Goal: Complete application form

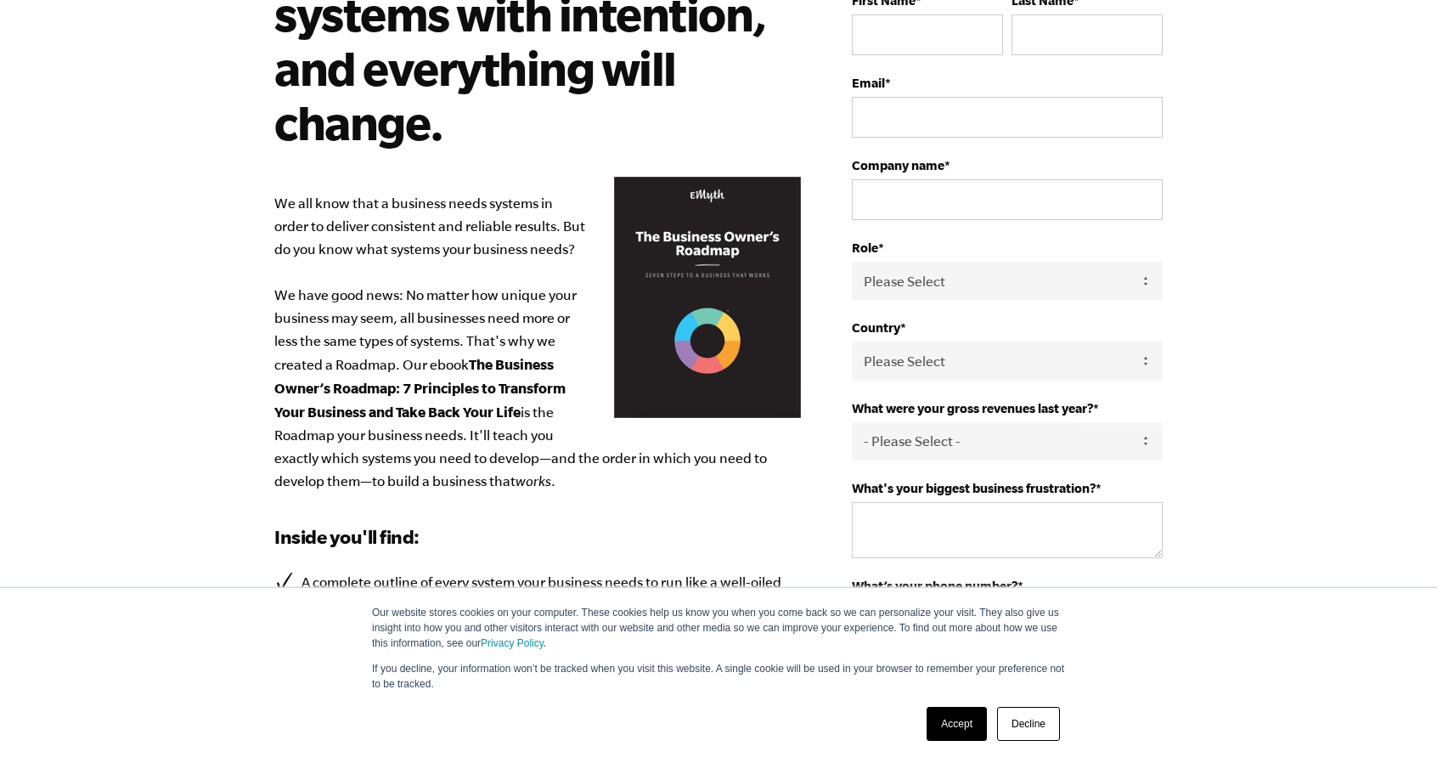
scroll to position [217, 0]
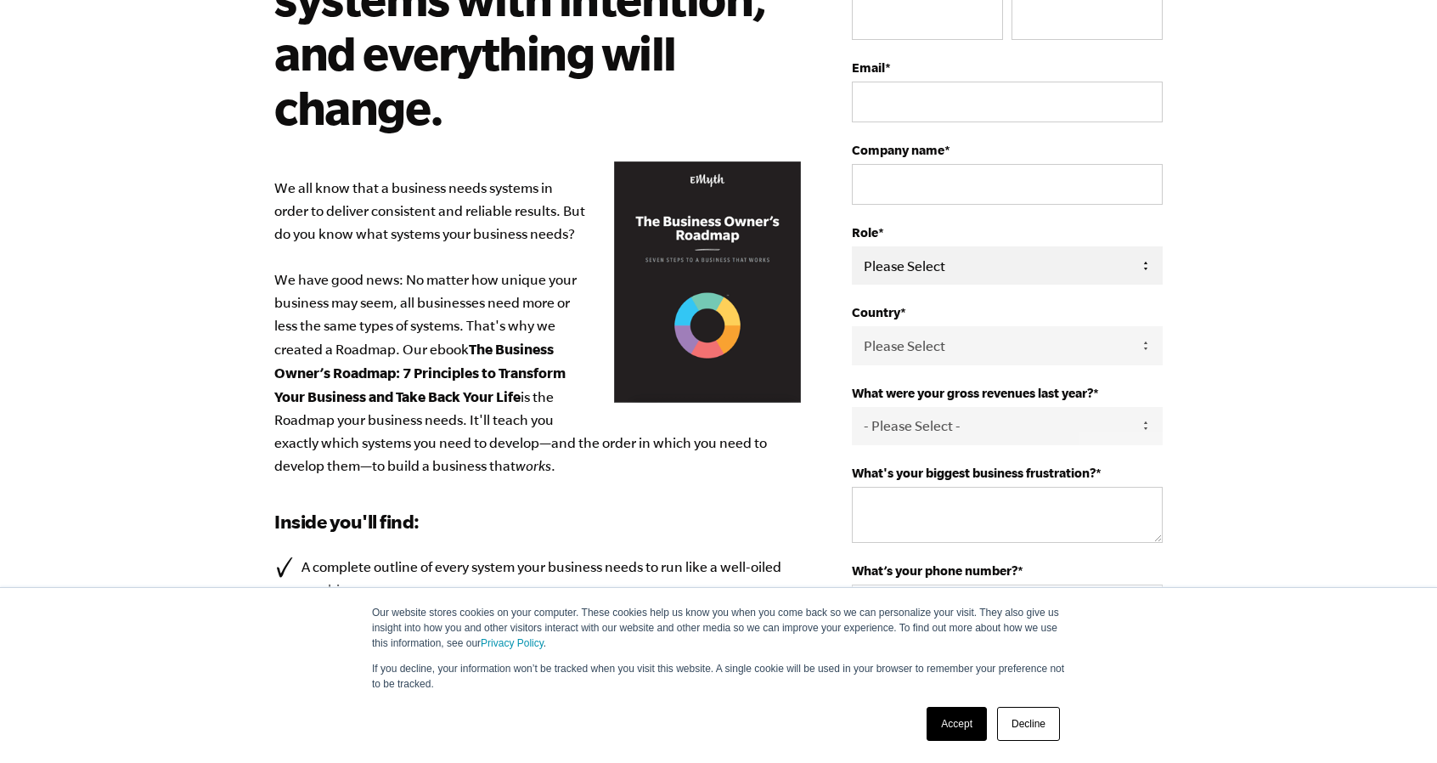
drag, startPoint x: 962, startPoint y: 259, endPoint x: 971, endPoint y: 265, distance: 11.1
click at [962, 259] on select "Please Select Owner Partner / Co-Owner Executive Employee / Other" at bounding box center [1007, 265] width 311 height 38
select select "Owner"
click at [852, 246] on select "Please Select Owner Partner / Co-Owner Executive Employee / Other" at bounding box center [1007, 265] width 311 height 38
click at [1002, 345] on select "Please Select [GEOGRAPHIC_DATA] [GEOGRAPHIC_DATA] [GEOGRAPHIC_DATA] [GEOGRAPHIC…" at bounding box center [1007, 345] width 311 height 38
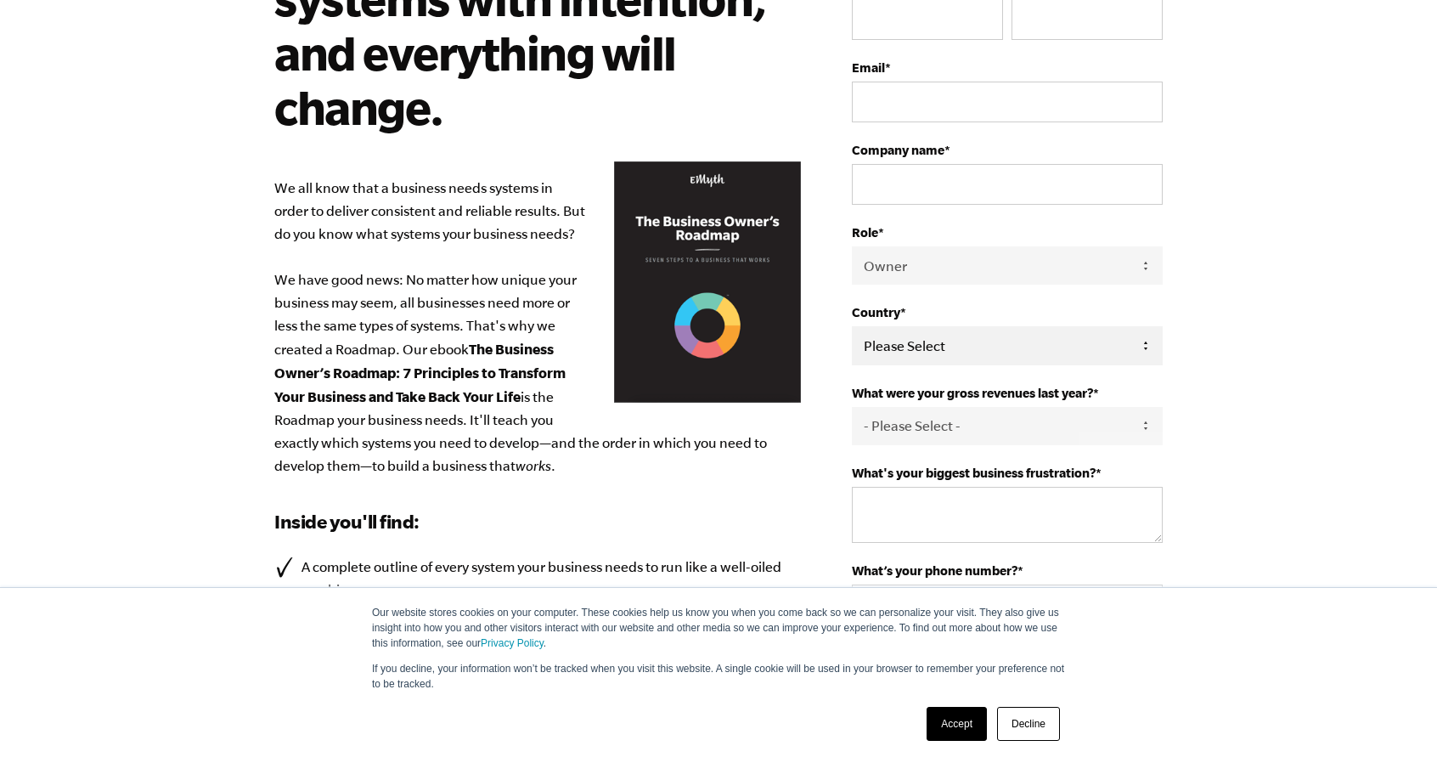
select select "[GEOGRAPHIC_DATA]"
click at [852, 326] on select "Please Select United States Afghanistan Åland Islands Albania Algeria American …" at bounding box center [1007, 345] width 311 height 38
click at [979, 424] on select "- Please Select - 0-75K 76-150K 151-275K 276-500K 501-750K 751-1M 1-2.5M 2.5-5M…" at bounding box center [1007, 426] width 311 height 38
click at [852, 407] on select "- Please Select - 0-75K 76-150K 151-275K 276-500K 501-750K 751-1M 1-2.5M 2.5-5M…" at bounding box center [1007, 426] width 311 height 38
click at [928, 422] on select "- Please Select - 0-75K 76-150K 151-275K 276-500K 501-750K 751-1M 1-2.5M 2.5-5M…" at bounding box center [1007, 426] width 311 height 38
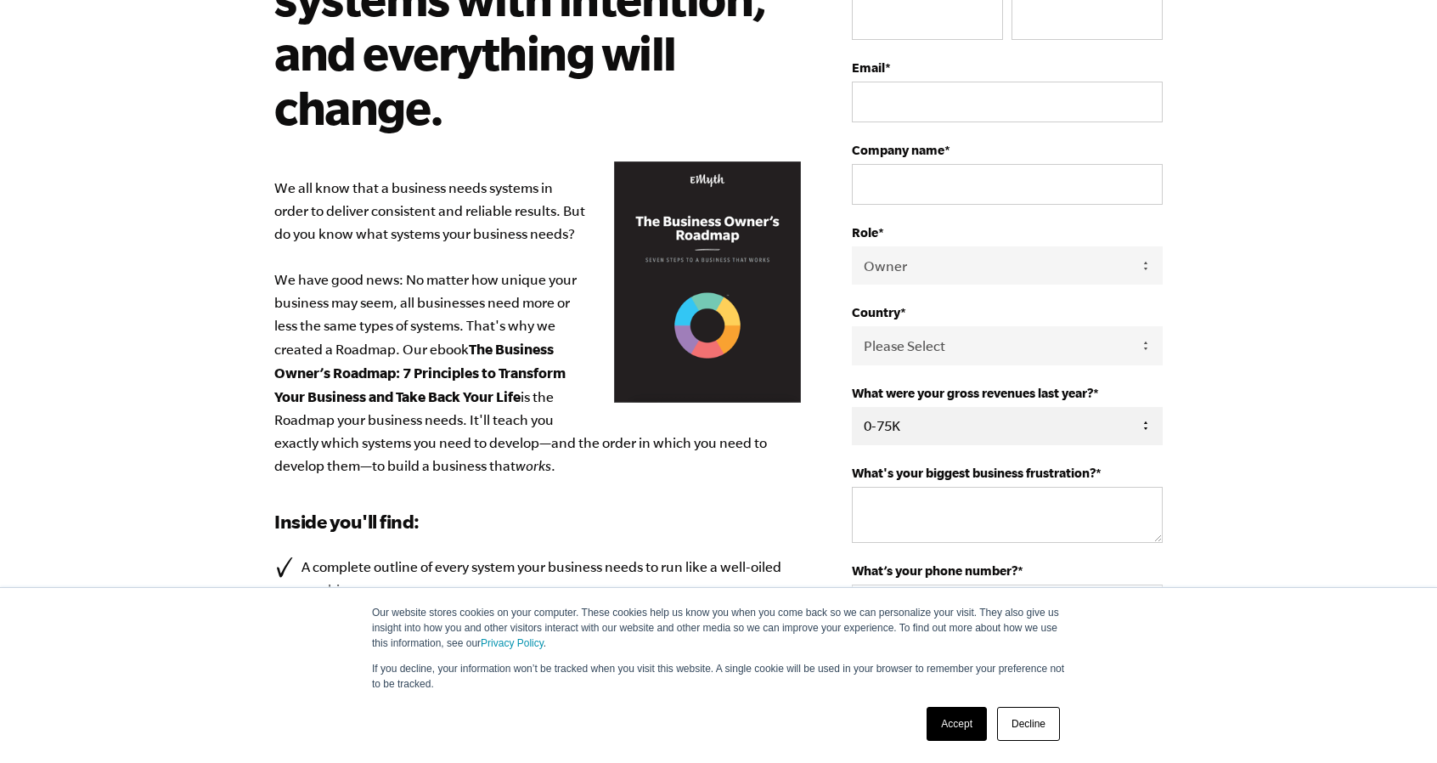
select select "76-150K"
click at [852, 407] on select "- Please Select - 0-75K 76-150K 151-275K 276-500K 501-750K 751-1M 1-2.5M 2.5-5M…" at bounding box center [1007, 426] width 311 height 38
click at [926, 505] on textarea "What's your biggest business frustration? *" at bounding box center [1007, 515] width 311 height 56
type textarea "Need systems"
click at [922, 178] on input "Company name *" at bounding box center [1007, 184] width 311 height 41
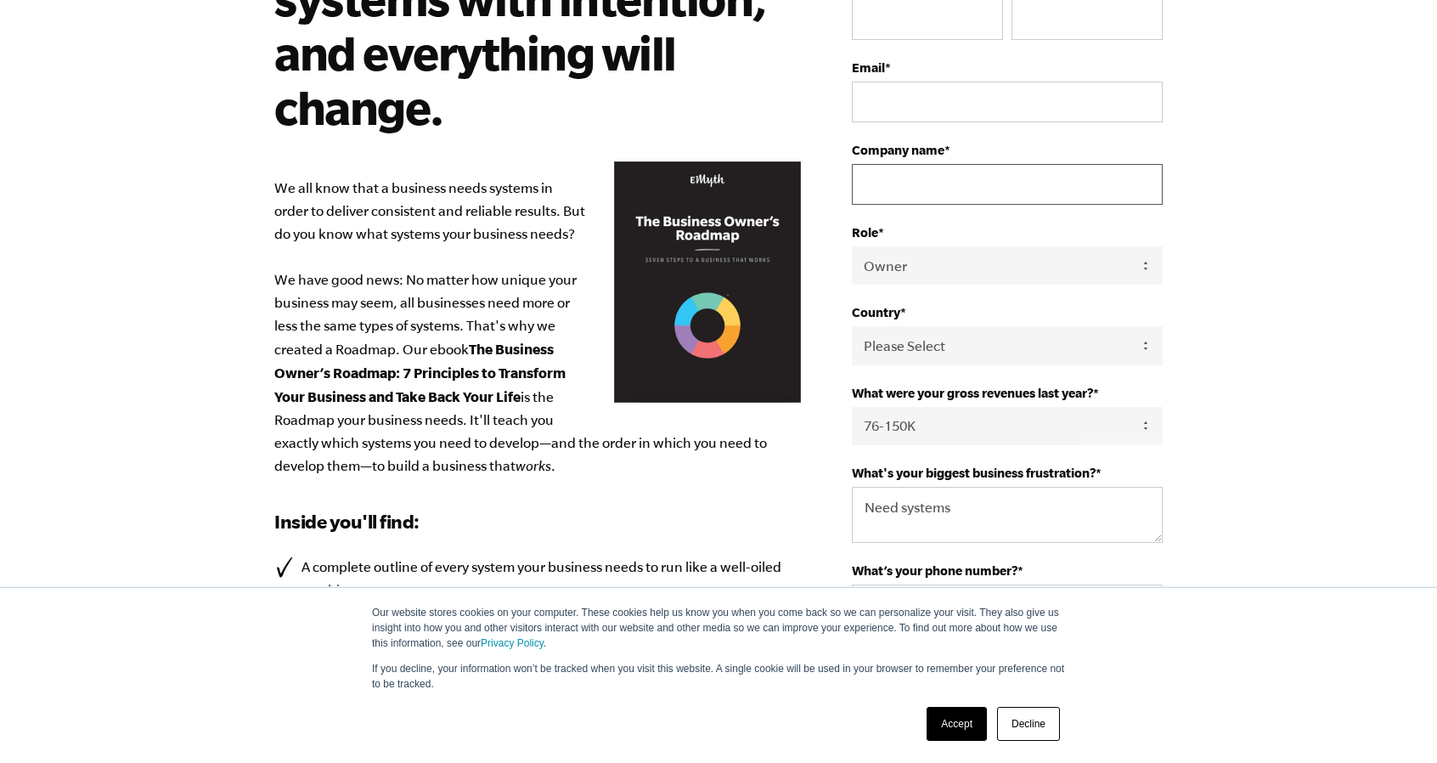
type input "Dean & Bates Company LLC"
type input "Shelter"
type input "Dean"
type input "jacoramars@yahoo.com"
type input "14782279934"
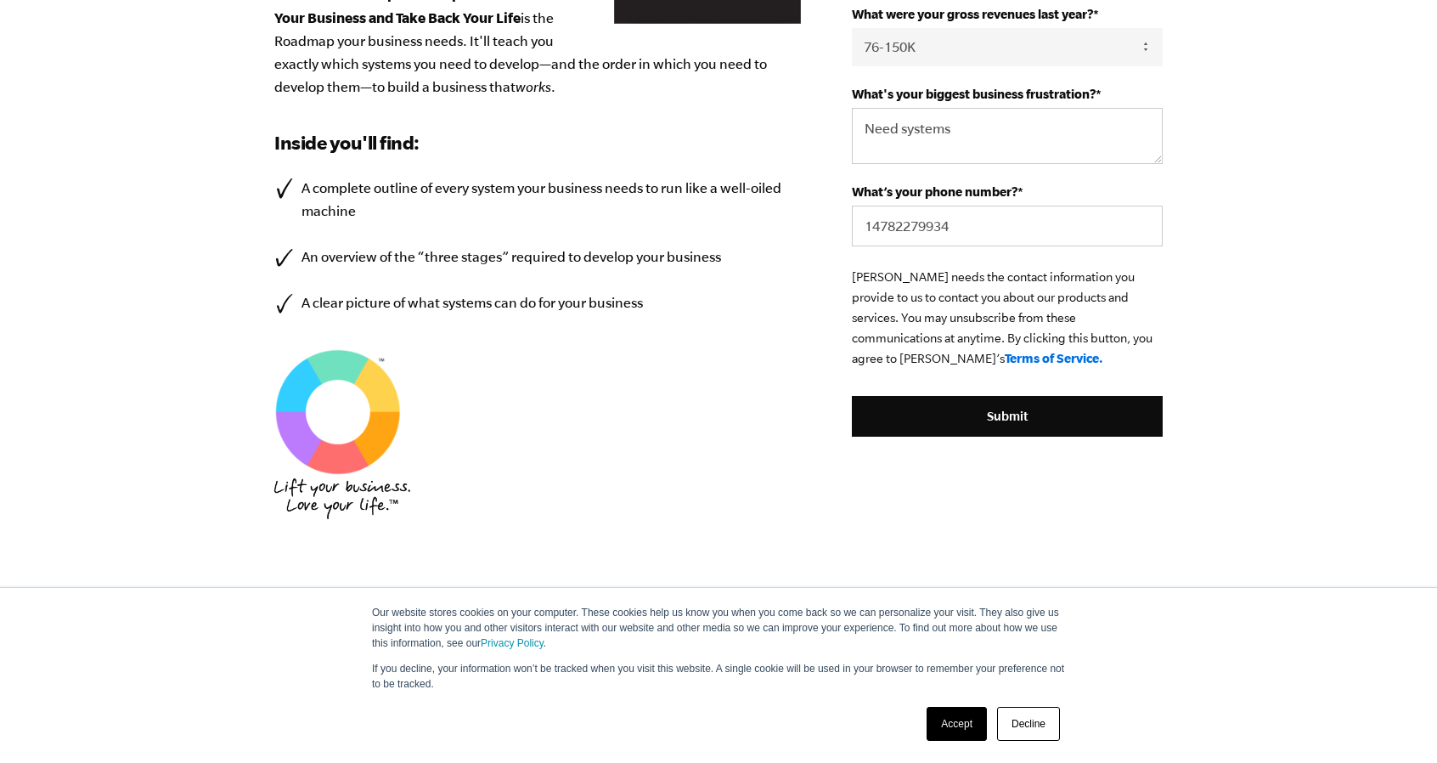
scroll to position [617, 0]
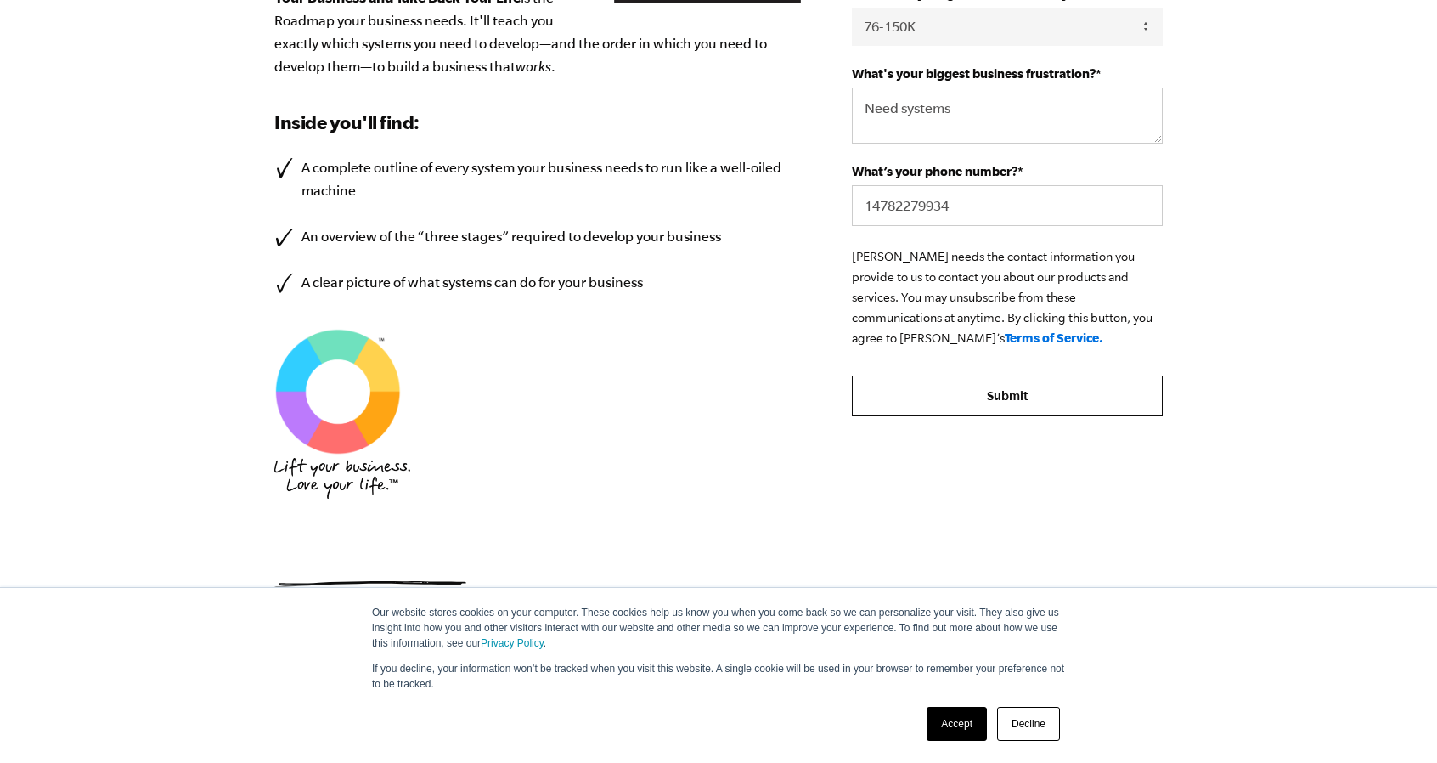
click at [1005, 391] on input "Submit" at bounding box center [1007, 395] width 311 height 41
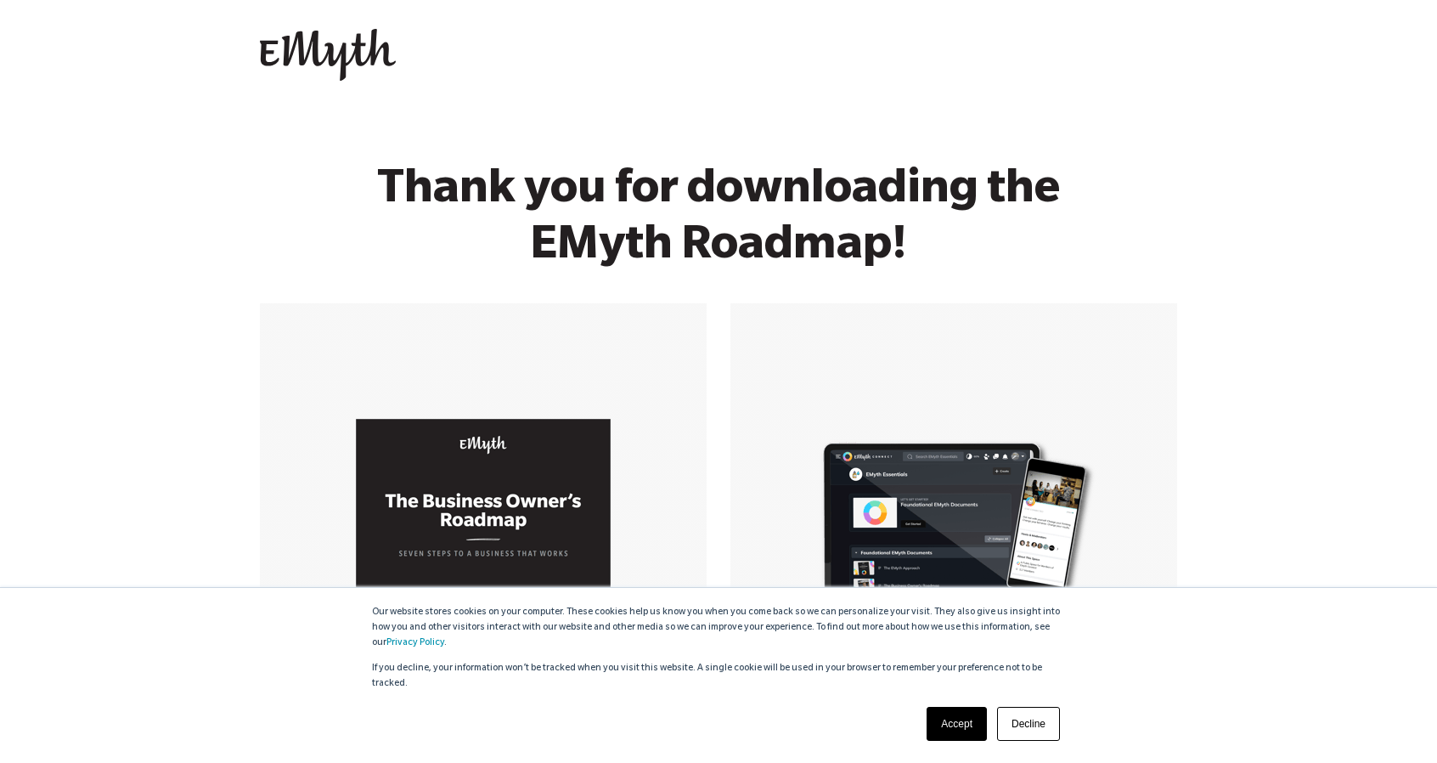
click at [960, 728] on link "Accept" at bounding box center [957, 724] width 60 height 34
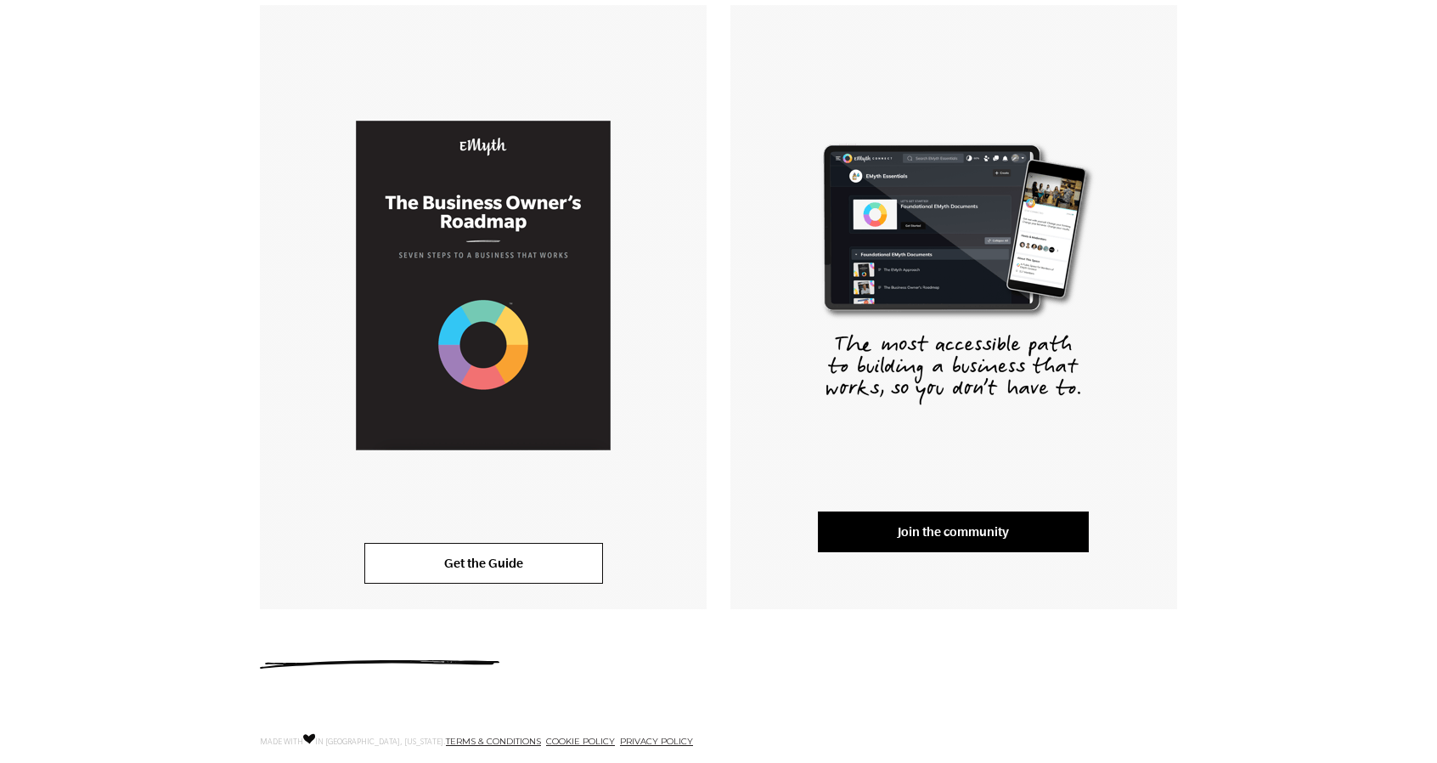
scroll to position [307, 0]
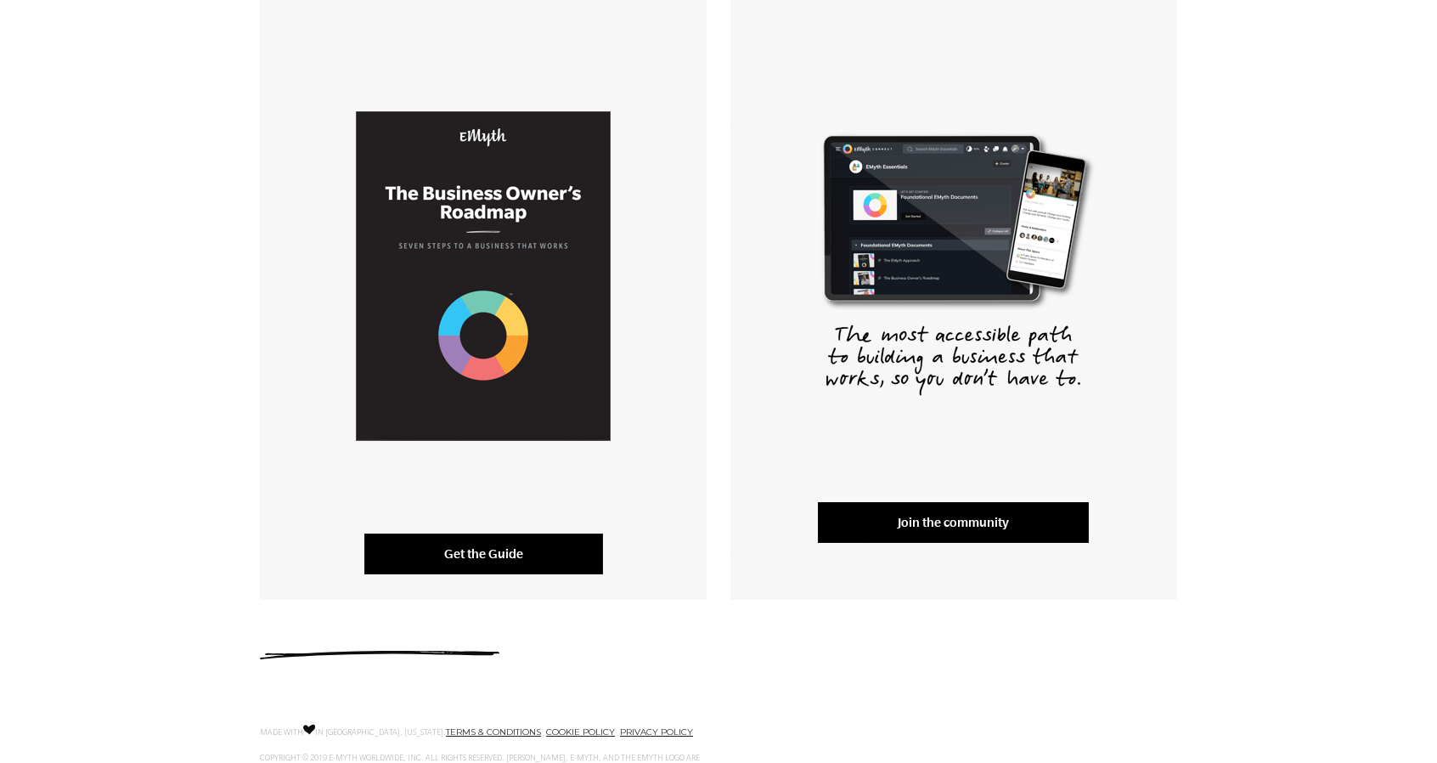
click at [527, 562] on link "Get the Guide" at bounding box center [483, 553] width 239 height 41
